Goal: Information Seeking & Learning: Compare options

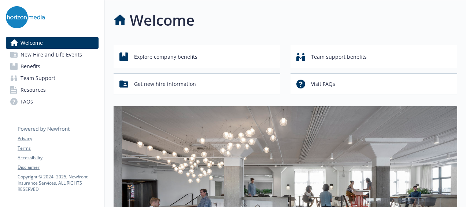
click at [57, 70] on link "Benefits" at bounding box center [52, 66] width 93 height 12
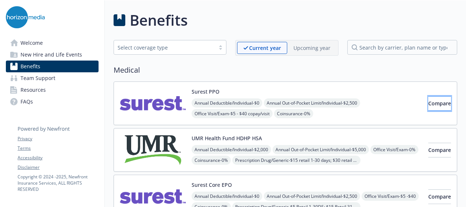
click at [431, 100] on span "Compare" at bounding box center [439, 103] width 23 height 7
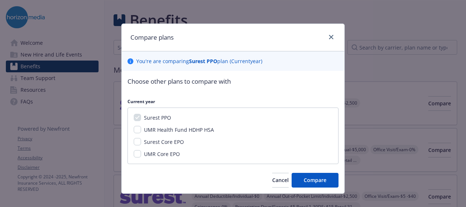
scroll to position [3, 0]
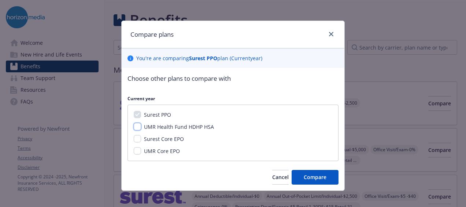
click at [134, 127] on input "UMR Health Fund HDHP HSA" at bounding box center [137, 126] width 7 height 7
checkbox input "true"
click at [134, 140] on input "Surest Core EPO" at bounding box center [137, 138] width 7 height 7
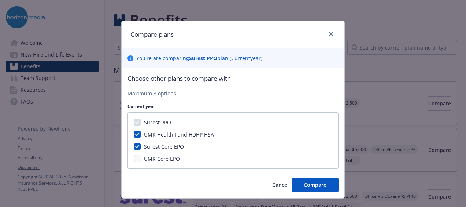
click at [158, 145] on span "Surest Core EPO" at bounding box center [164, 146] width 40 height 7
click at [141, 145] on input "Surest Core EPO" at bounding box center [137, 146] width 7 height 7
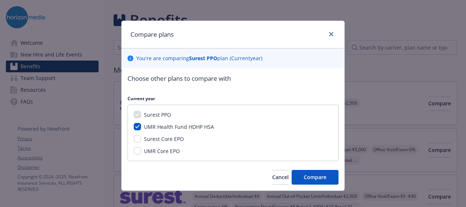
click at [164, 140] on span "Surest Core EPO" at bounding box center [164, 138] width 40 height 7
click at [141, 140] on input "Surest Core EPO" at bounding box center [137, 138] width 7 height 7
checkbox input "true"
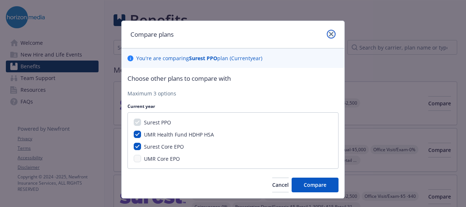
click at [329, 33] on icon "close" at bounding box center [331, 34] width 4 height 4
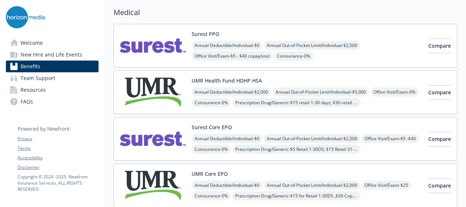
scroll to position [58, 0]
click at [428, 135] on span "Compare" at bounding box center [439, 138] width 23 height 7
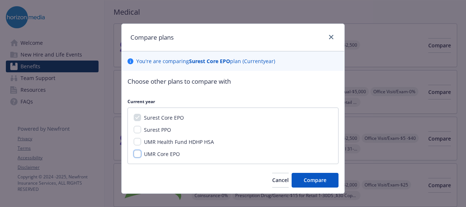
drag, startPoint x: 155, startPoint y: 152, endPoint x: 134, endPoint y: 153, distance: 20.2
click at [134, 153] on input "UMR Core EPO" at bounding box center [137, 153] width 7 height 7
checkbox input "true"
click at [134, 145] on div "UMR Health Fund HDHP HSA" at bounding box center [233, 142] width 199 height 8
click at [134, 140] on input "UMR Health Fund HDHP HSA" at bounding box center [137, 141] width 7 height 7
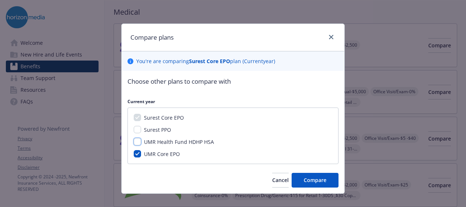
checkbox input "true"
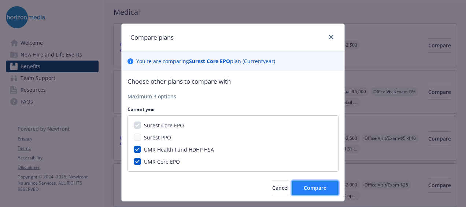
click at [316, 185] on span "Compare" at bounding box center [315, 187] width 23 height 7
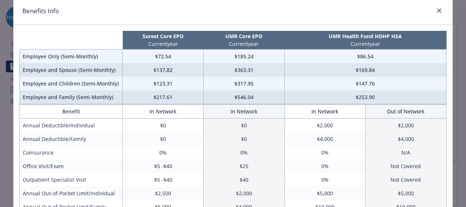
scroll to position [0, 0]
